Goal: Task Accomplishment & Management: Use online tool/utility

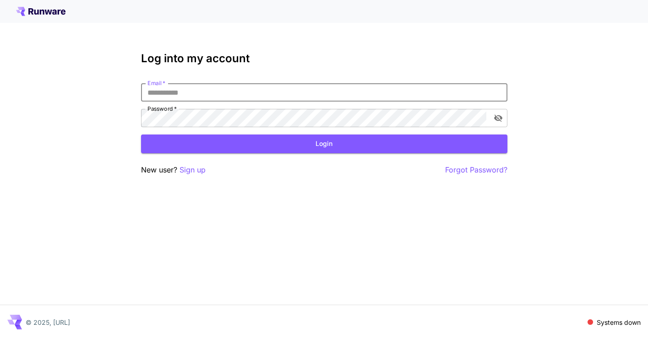
click at [239, 94] on input "Email   *" at bounding box center [324, 92] width 366 height 18
type input "**********"
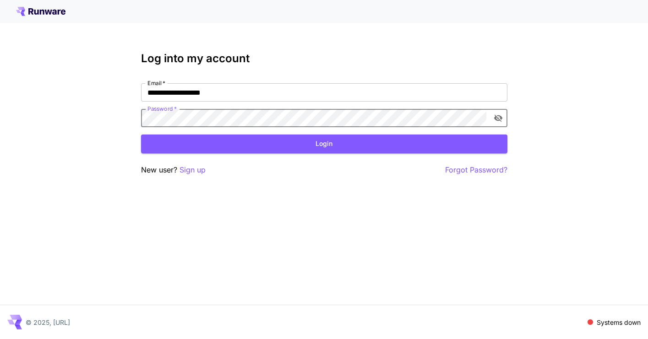
click at [160, 103] on div "**********" at bounding box center [324, 105] width 366 height 44
click at [496, 119] on icon "toggle password visibility" at bounding box center [497, 118] width 9 height 9
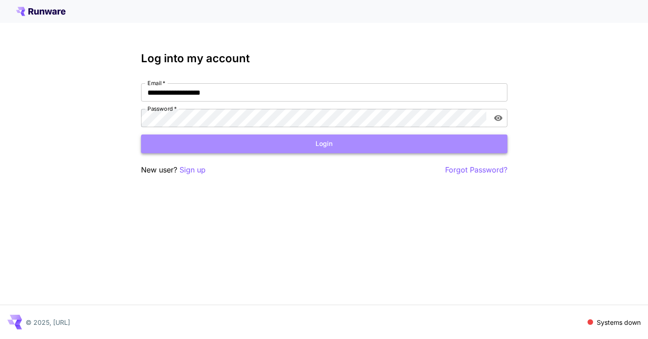
click at [314, 148] on button "Login" at bounding box center [324, 144] width 366 height 19
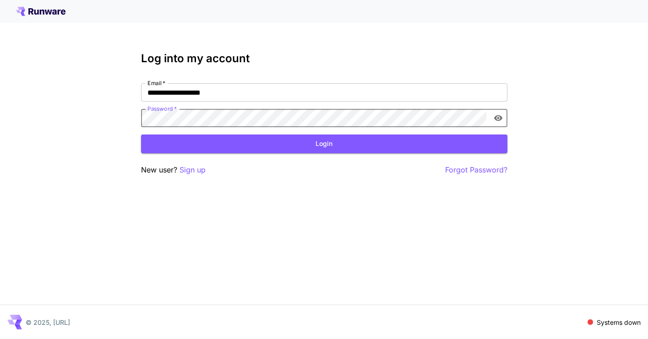
click at [197, 108] on div "**********" at bounding box center [324, 105] width 366 height 44
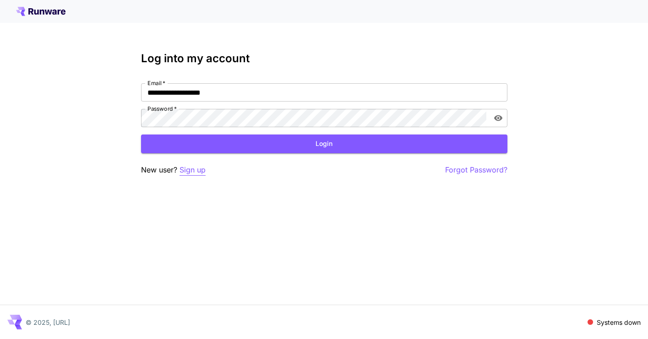
click at [185, 171] on p "Sign up" at bounding box center [192, 169] width 26 height 11
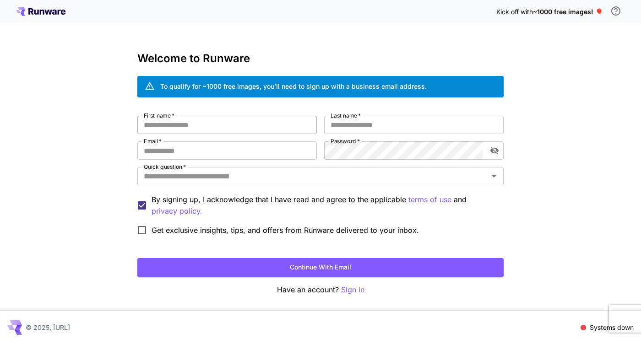
click at [234, 125] on input "First name   *" at bounding box center [226, 125] width 179 height 18
type input "****"
click at [356, 122] on input "Last name   *" at bounding box center [413, 125] width 179 height 18
type input "***"
click at [212, 150] on input "Email   *" at bounding box center [226, 150] width 179 height 18
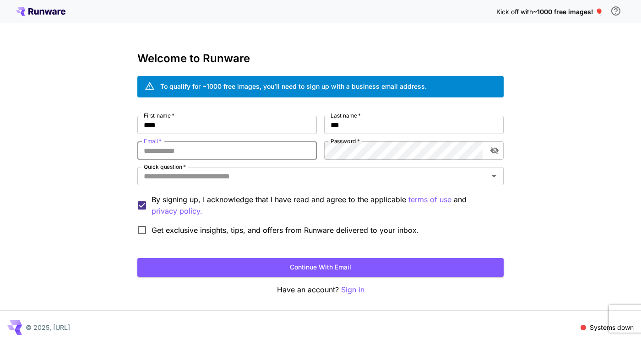
type input "**********"
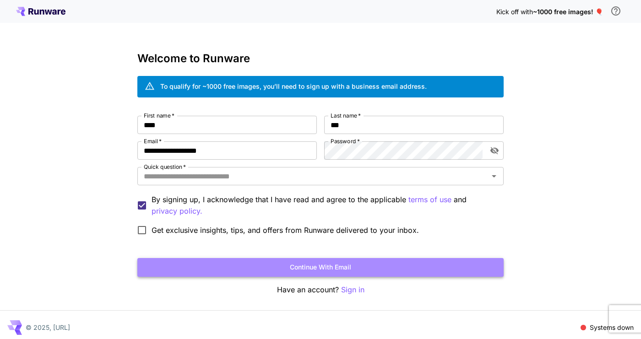
click at [237, 263] on button "Continue with email" at bounding box center [320, 267] width 366 height 19
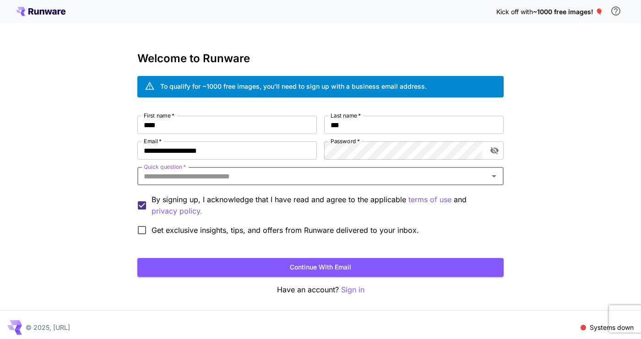
click at [287, 171] on input "Quick question   *" at bounding box center [313, 176] width 346 height 13
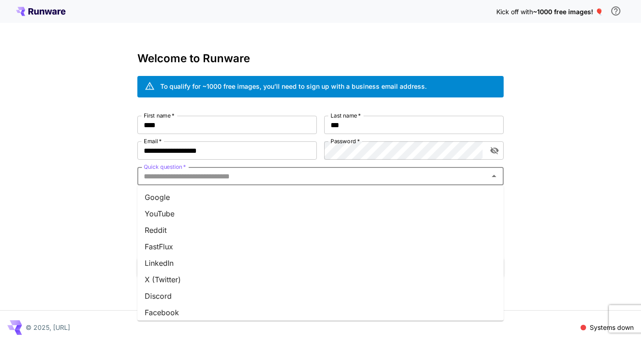
click at [203, 197] on li "Google" at bounding box center [320, 197] width 366 height 16
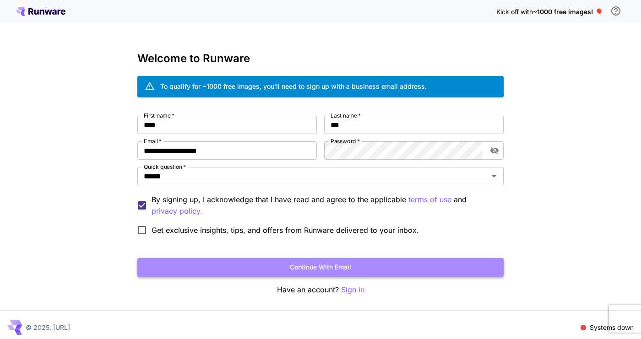
click at [329, 269] on button "Continue with email" at bounding box center [320, 267] width 366 height 19
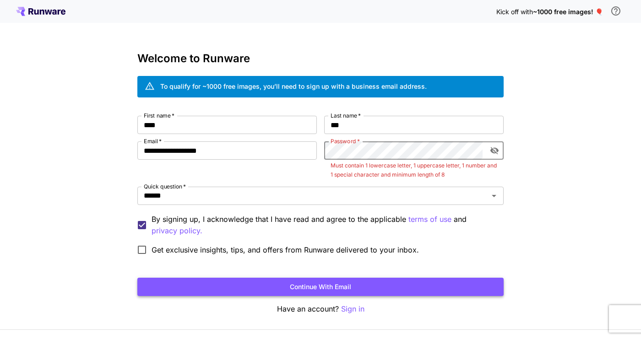
click at [333, 285] on button "Continue with email" at bounding box center [320, 287] width 366 height 19
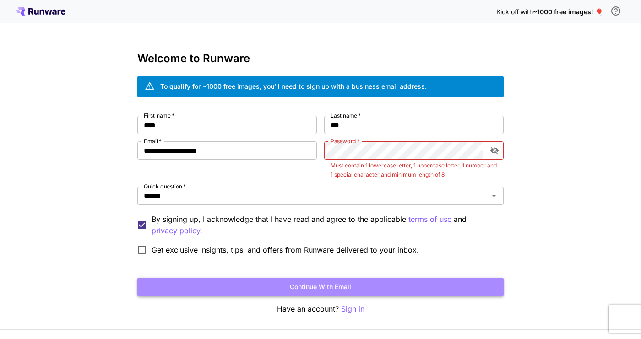
click at [341, 290] on button "Continue with email" at bounding box center [320, 287] width 366 height 19
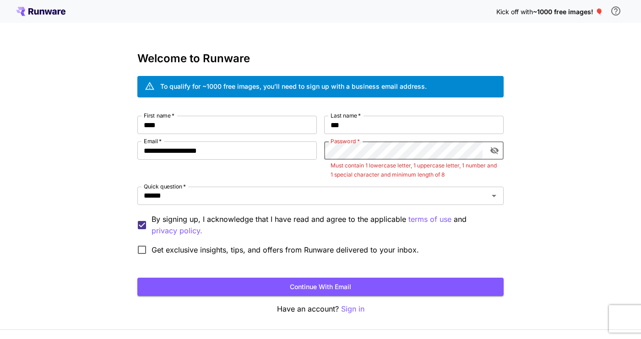
click at [346, 178] on p "Must contain 1 lowercase letter, 1 uppercase letter, 1 number and 1 special cha…" at bounding box center [413, 170] width 167 height 18
click at [492, 152] on icon "toggle password visibility" at bounding box center [494, 150] width 8 height 7
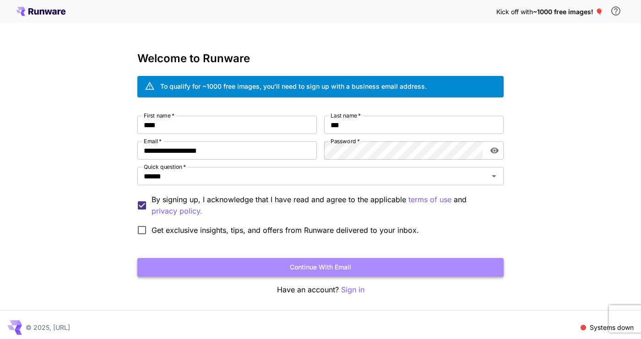
click at [377, 265] on button "Continue with email" at bounding box center [320, 267] width 366 height 19
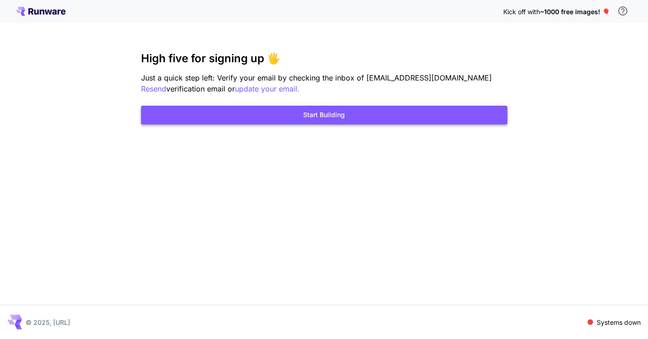
click at [374, 114] on button "Start Building" at bounding box center [324, 115] width 366 height 19
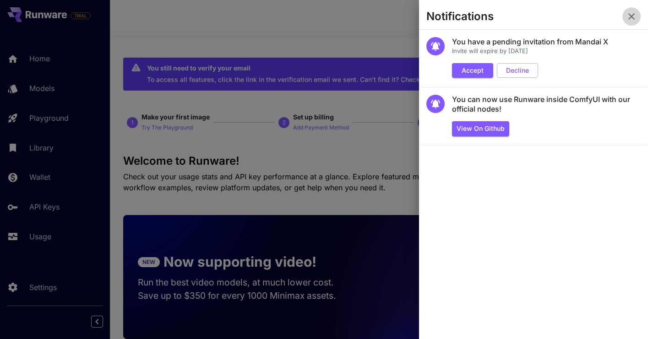
click at [634, 19] on icon "button" at bounding box center [631, 16] width 11 height 11
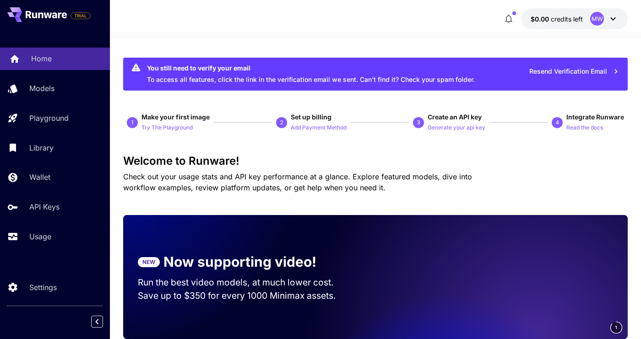
click at [36, 59] on p "Home" at bounding box center [41, 58] width 21 height 11
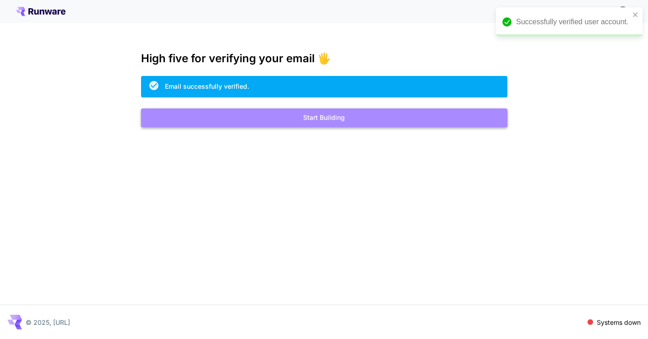
click at [469, 119] on button "Start Building" at bounding box center [324, 117] width 366 height 19
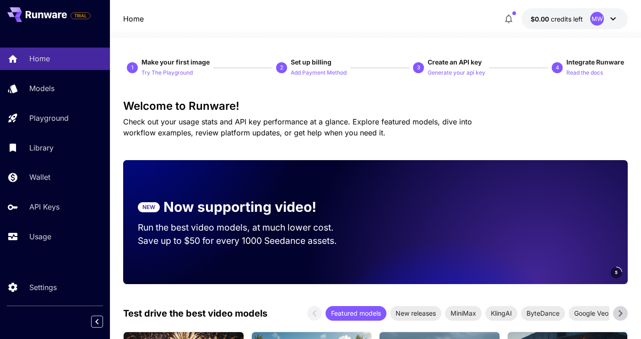
click at [613, 17] on icon at bounding box center [612, 18] width 11 height 11
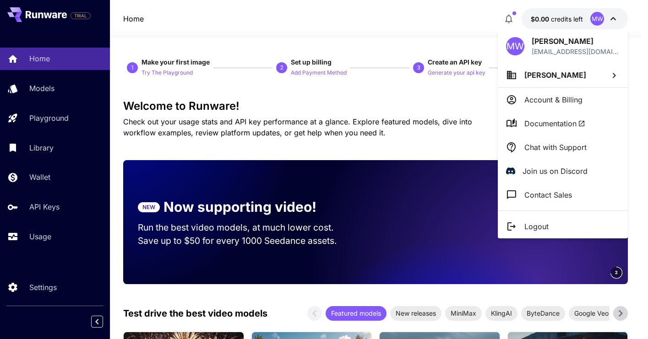
click at [460, 144] on div at bounding box center [324, 169] width 648 height 339
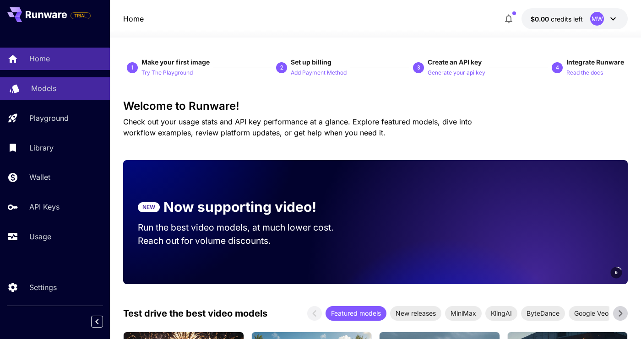
click at [55, 87] on p "Models" at bounding box center [43, 88] width 25 height 11
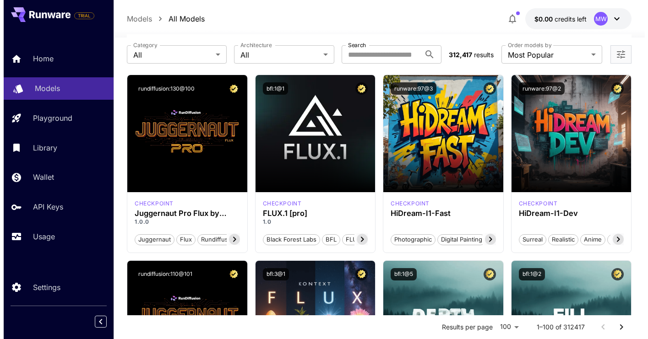
scroll to position [37, 0]
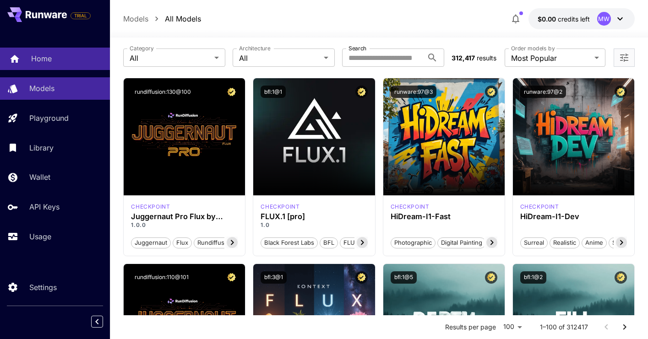
click at [57, 53] on link "Home" at bounding box center [55, 59] width 110 height 22
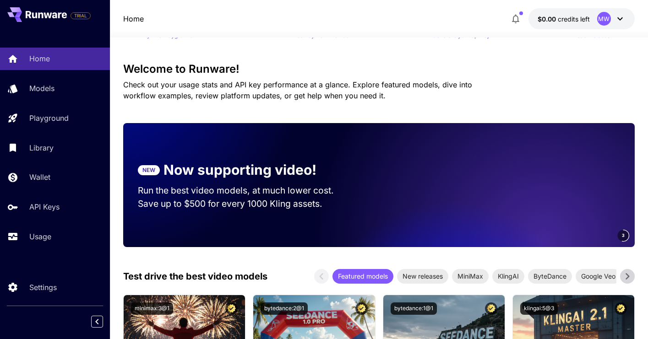
click at [618, 19] on icon at bounding box center [619, 18] width 11 height 11
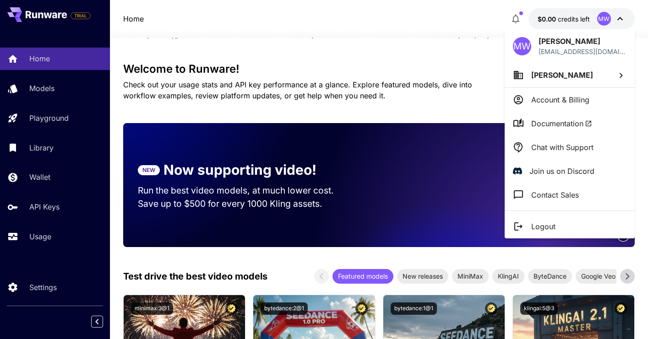
click at [590, 79] on li "[PERSON_NAME]" at bounding box center [569, 75] width 130 height 25
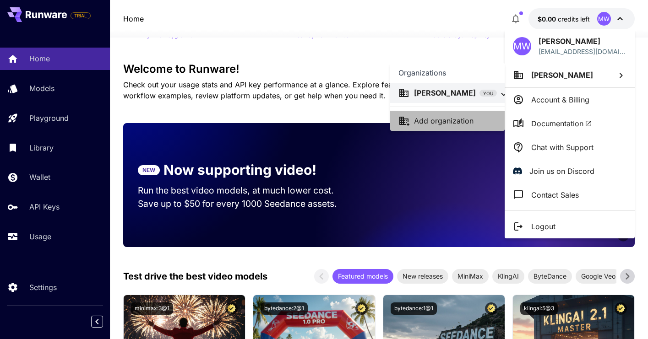
click at [476, 117] on div "Add organization" at bounding box center [455, 120] width 82 height 11
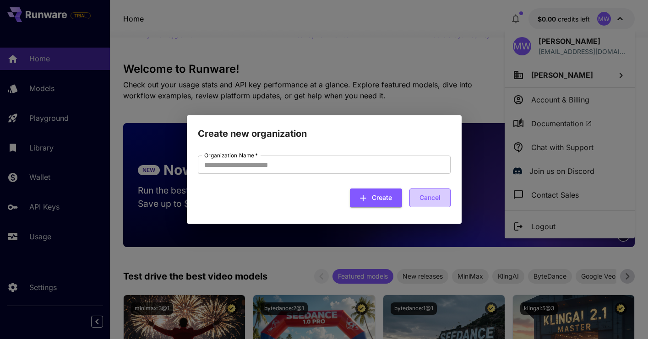
click at [439, 203] on button "Cancel" at bounding box center [429, 198] width 41 height 19
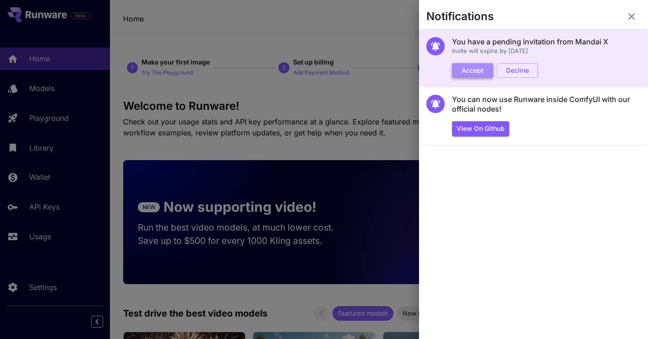
click at [473, 68] on button "Accept" at bounding box center [472, 70] width 41 height 15
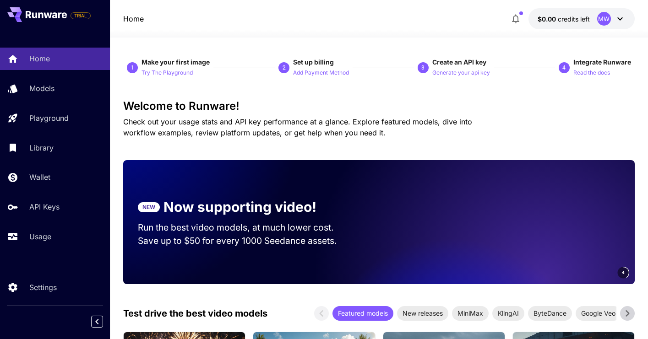
click at [617, 21] on icon at bounding box center [619, 18] width 11 height 11
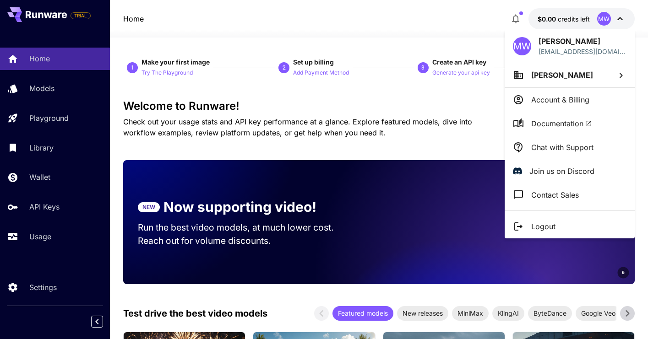
click at [610, 72] on li "[PERSON_NAME]" at bounding box center [569, 75] width 130 height 25
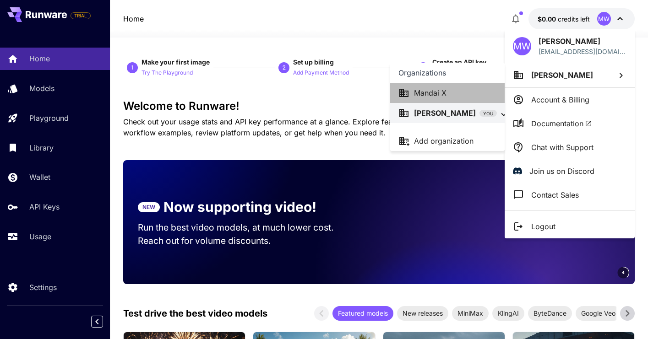
click at [473, 91] on div "Mandai X" at bounding box center [447, 92] width 98 height 11
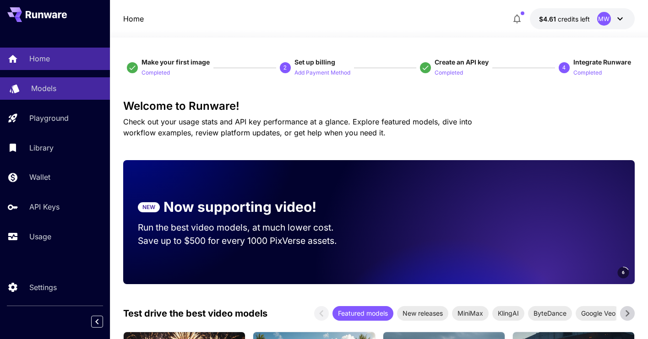
click at [46, 86] on p "Models" at bounding box center [43, 88] width 25 height 11
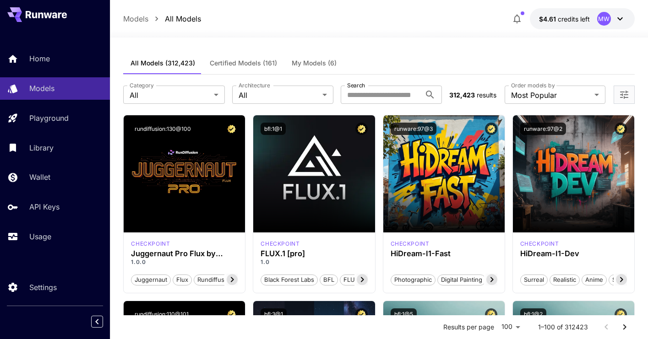
click at [309, 63] on span "My Models (6)" at bounding box center [314, 63] width 45 height 8
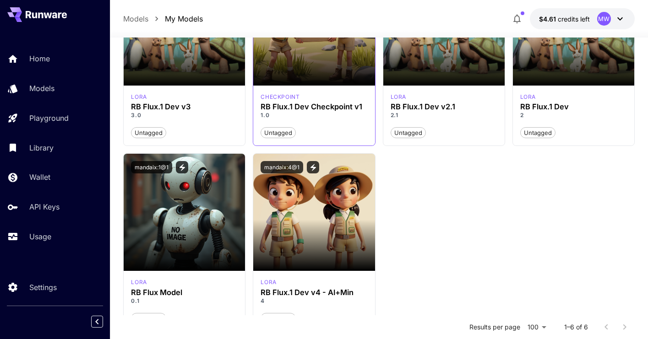
scroll to position [150, 0]
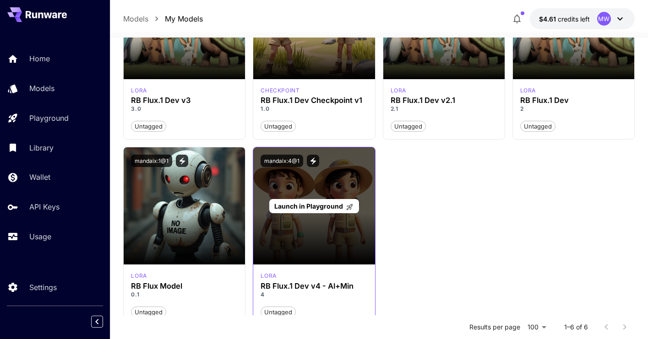
click at [320, 207] on span "Launch in Playground" at bounding box center [308, 206] width 69 height 8
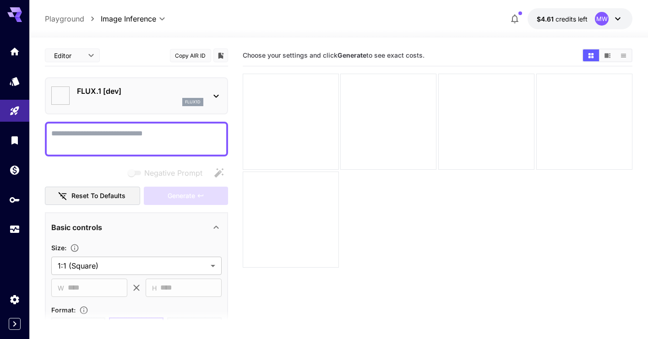
type input "**********"
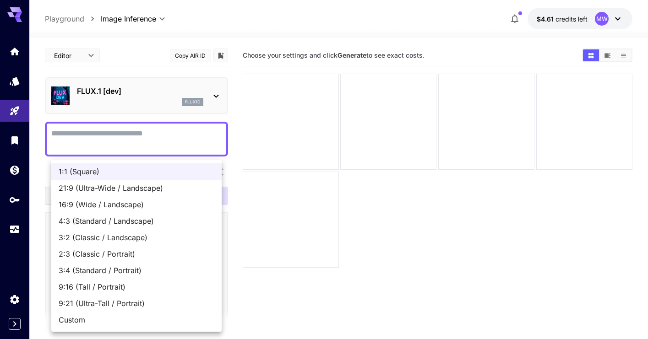
click at [213, 265] on body "**********" at bounding box center [324, 206] width 648 height 412
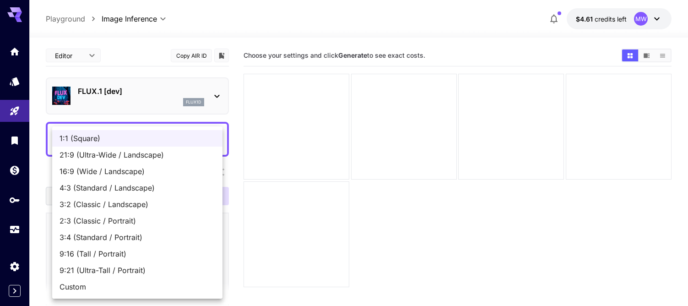
click at [647, 18] on div at bounding box center [344, 153] width 688 height 306
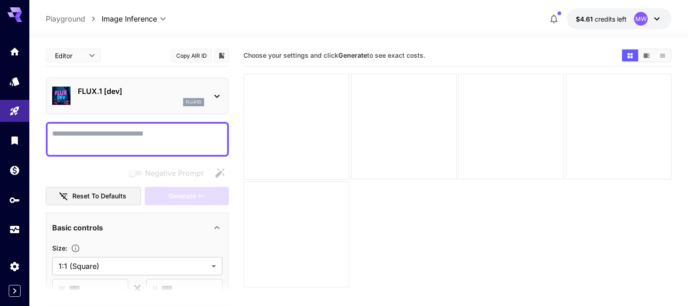
click at [647, 23] on div "**********" at bounding box center [358, 19] width 659 height 38
click at [78, 17] on p "Playground" at bounding box center [65, 18] width 39 height 11
click at [72, 18] on p "Playground" at bounding box center [65, 18] width 39 height 11
click at [120, 19] on body "**********" at bounding box center [344, 189] width 688 height 378
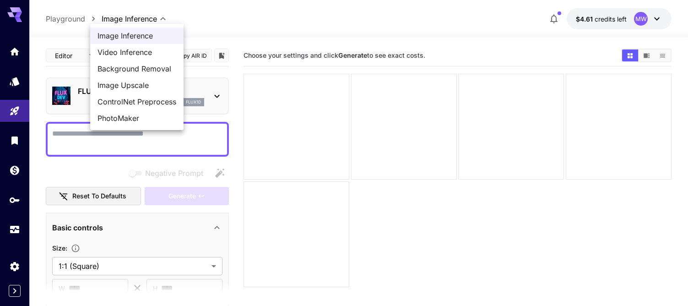
click at [74, 18] on div at bounding box center [344, 153] width 688 height 306
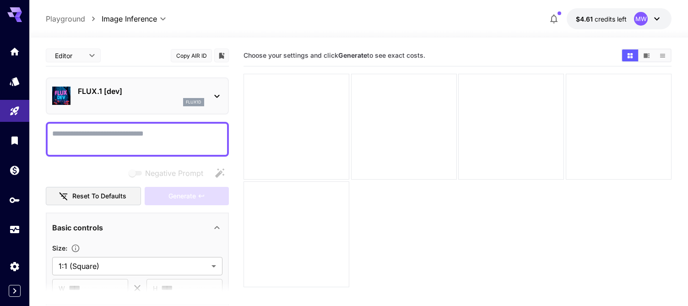
click at [74, 18] on p "Playground" at bounding box center [65, 18] width 39 height 11
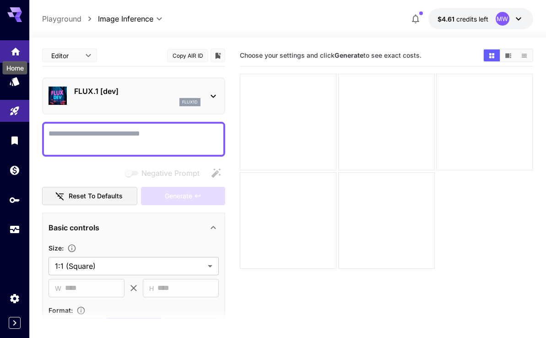
click at [19, 50] on icon "Home" at bounding box center [15, 48] width 11 height 11
